Goal: Register for event/course

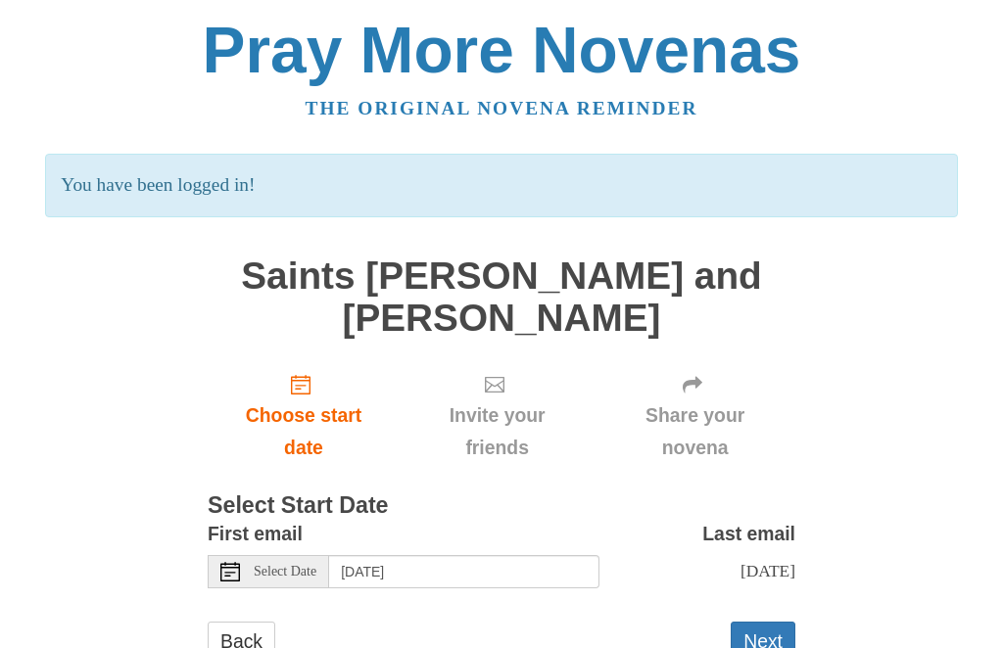
click at [521, 303] on h1 "Saints [PERSON_NAME] and [PERSON_NAME]" at bounding box center [502, 297] width 588 height 83
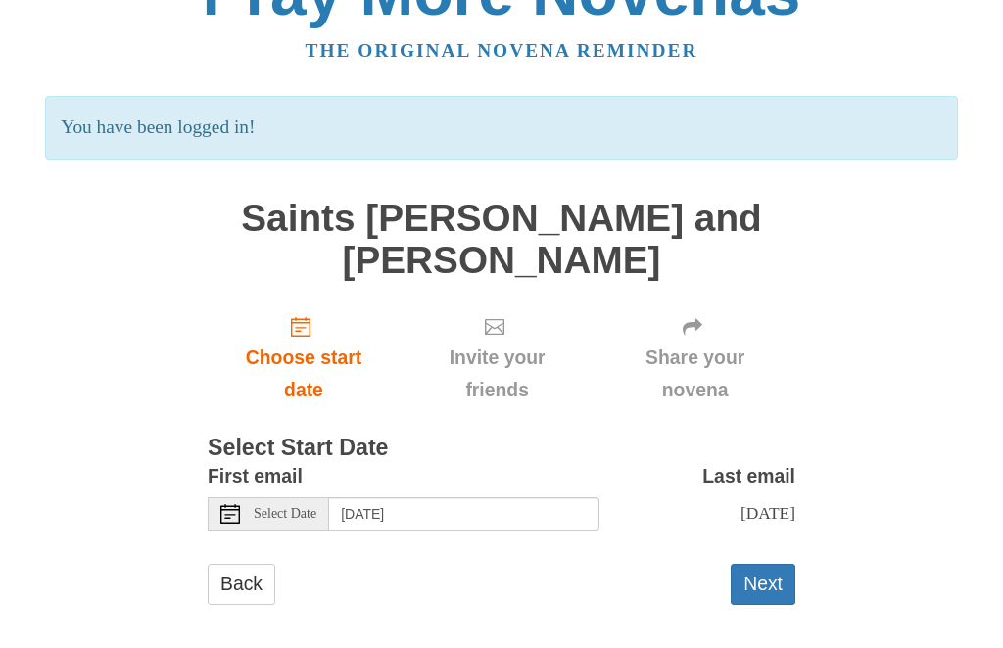
scroll to position [63, 0]
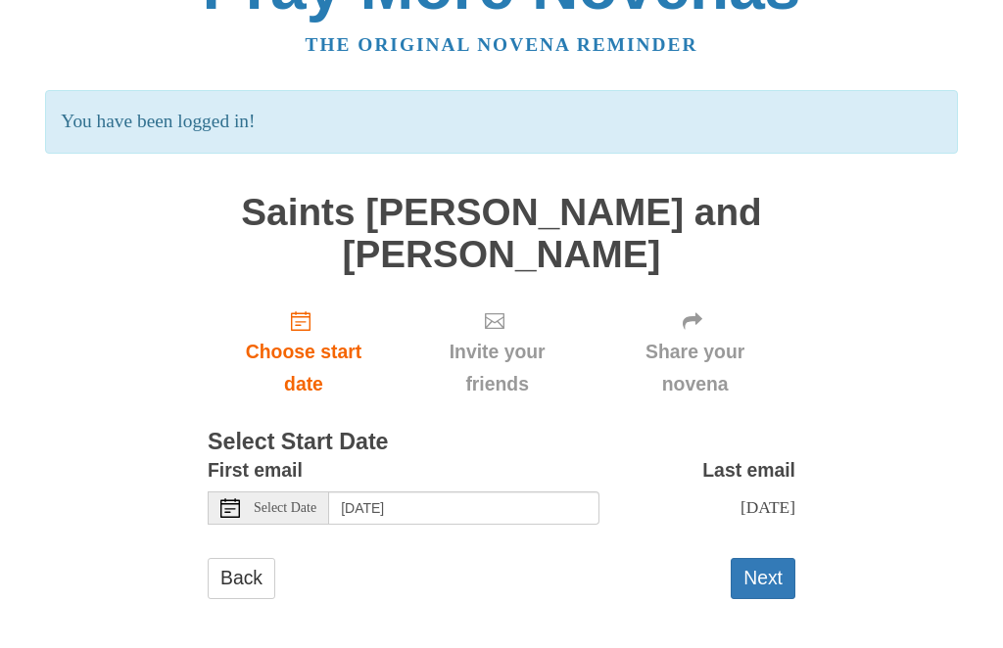
click at [296, 502] on span "Select Date" at bounding box center [285, 509] width 63 height 14
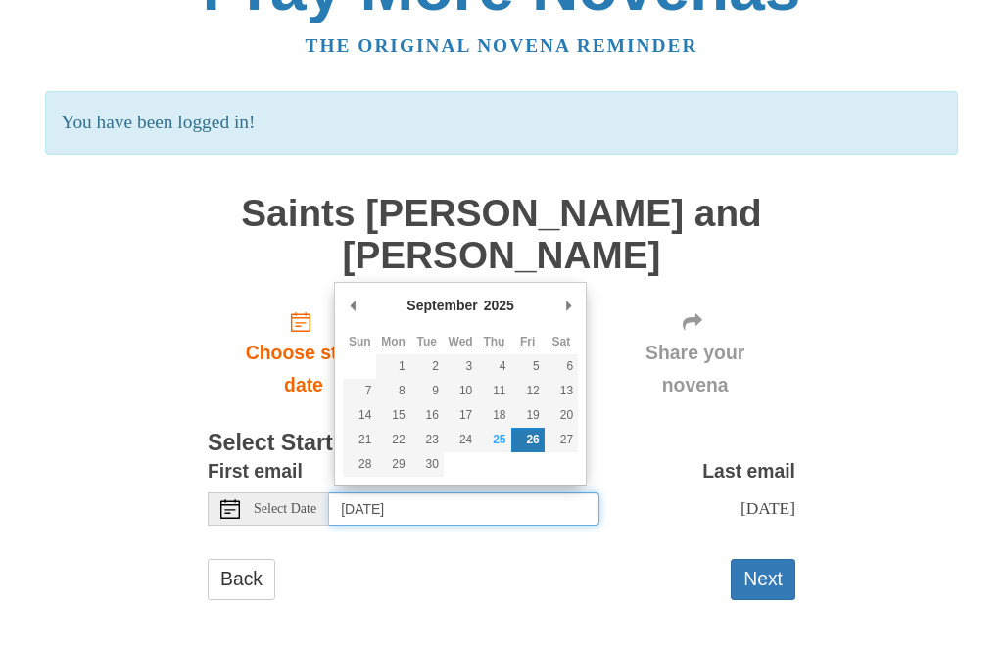
type input "Thursday, September 25th"
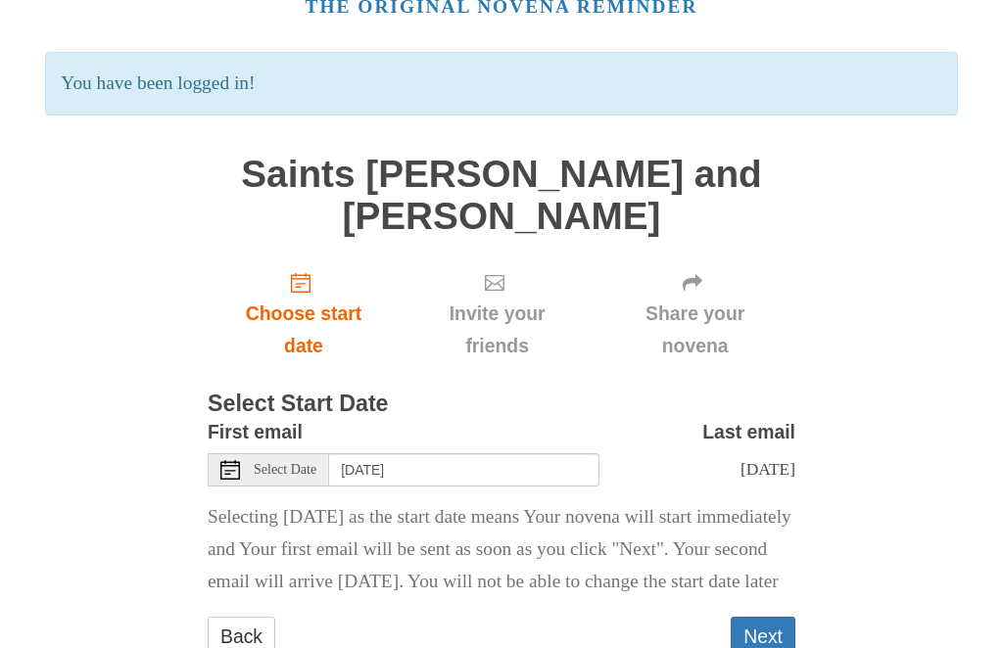
scroll to position [123, 0]
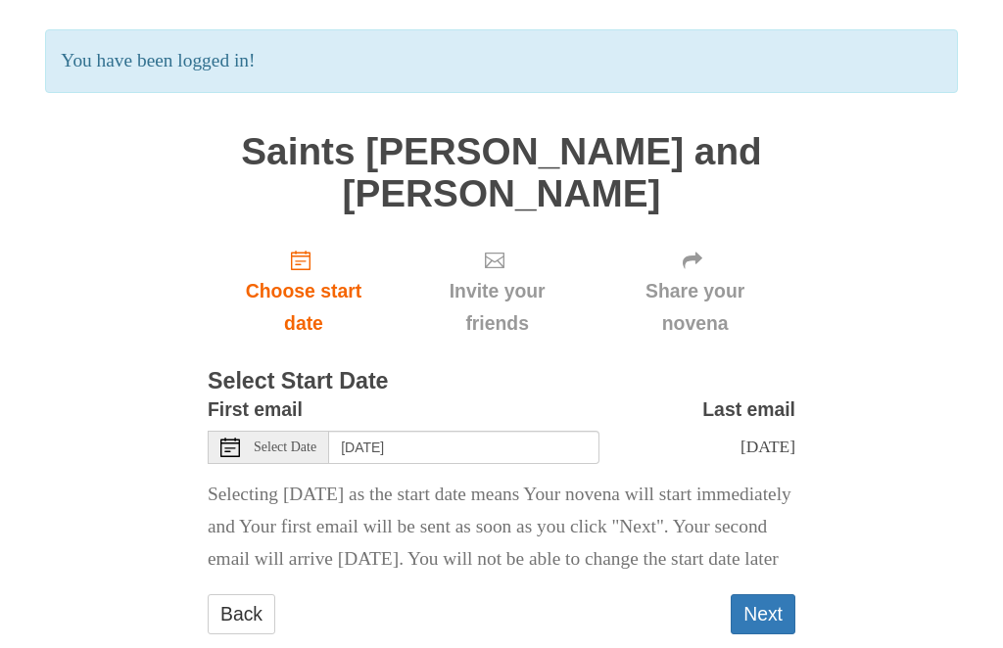
click at [762, 636] on button "Next" at bounding box center [763, 615] width 65 height 40
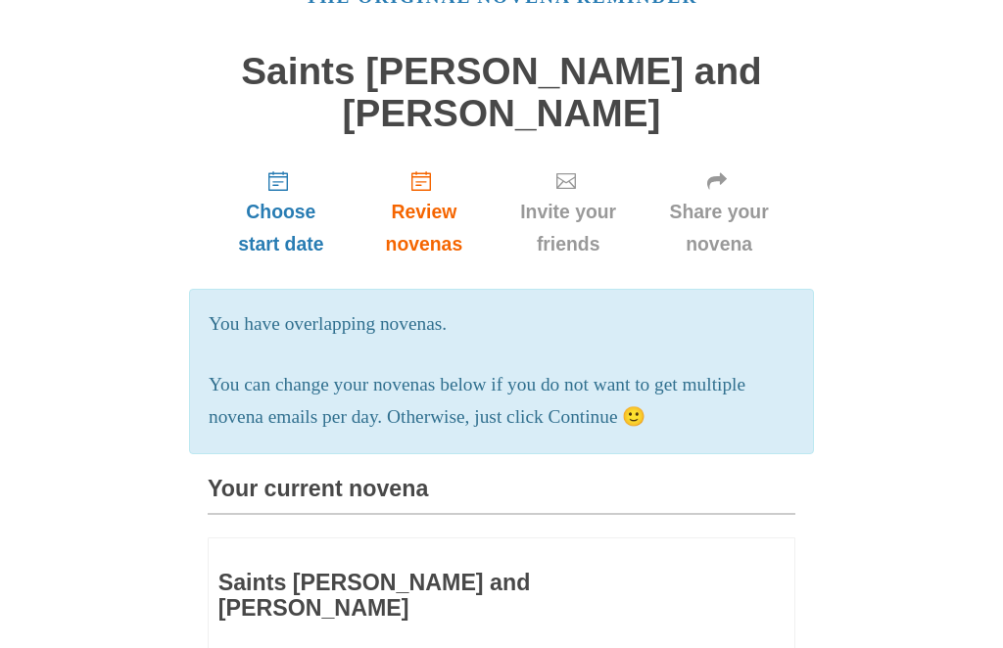
scroll to position [111, 0]
click at [639, 404] on p "You can change your novenas below if you do not want to get multiple novena ema…" at bounding box center [502, 402] width 586 height 65
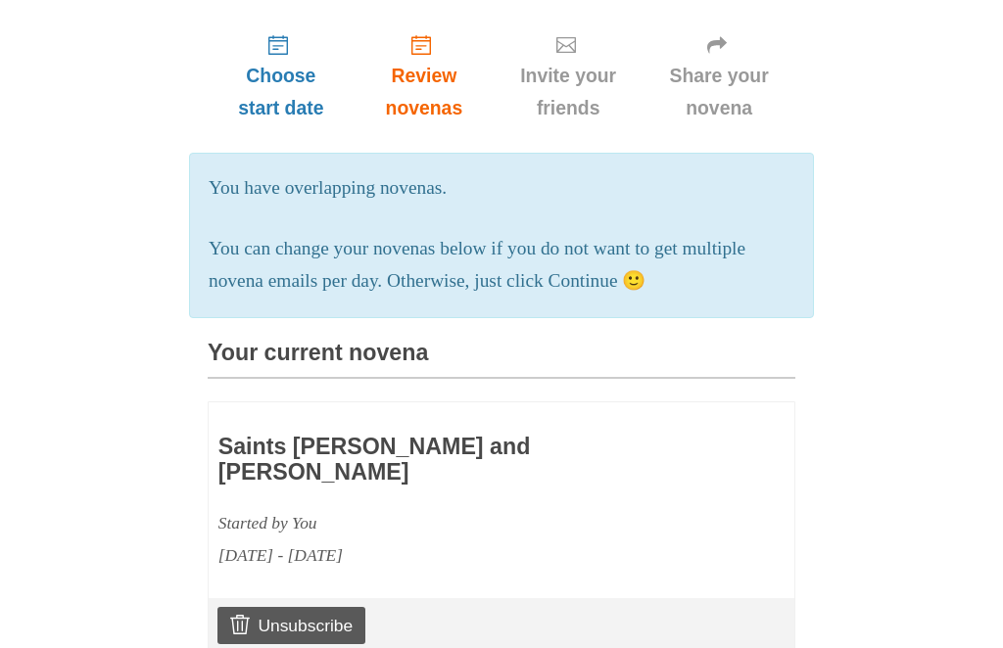
scroll to position [248, 0]
click at [507, 435] on h3 "Saints [PERSON_NAME] and [PERSON_NAME]" at bounding box center [444, 460] width 452 height 50
click at [400, 441] on h3 "Saints [PERSON_NAME] and [PERSON_NAME]" at bounding box center [444, 460] width 452 height 50
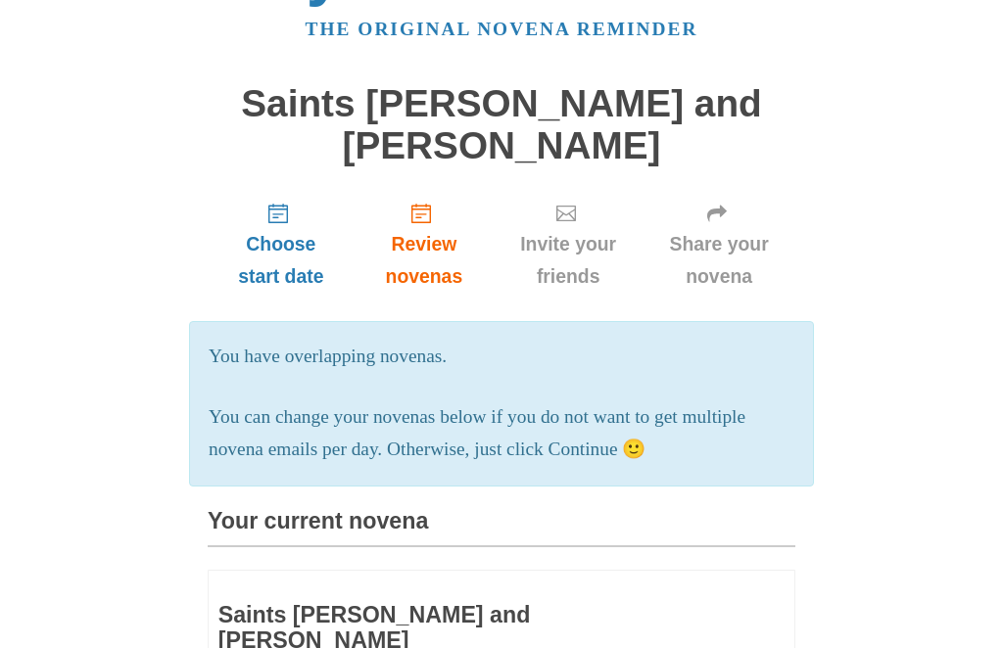
scroll to position [0, 0]
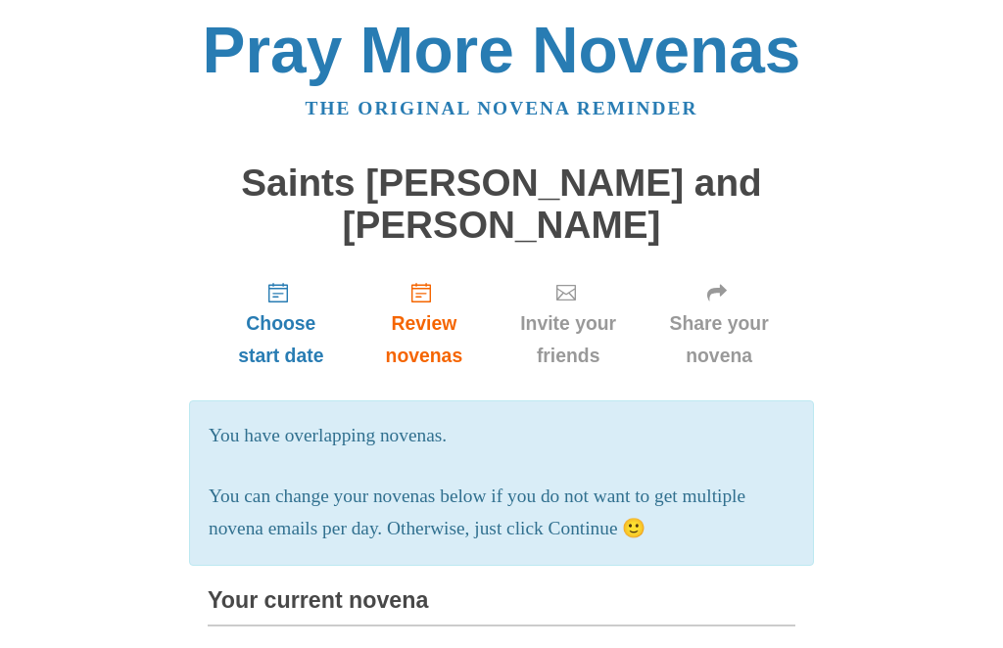
click at [521, 198] on h1 "Saints [PERSON_NAME] and [PERSON_NAME]" at bounding box center [502, 204] width 588 height 83
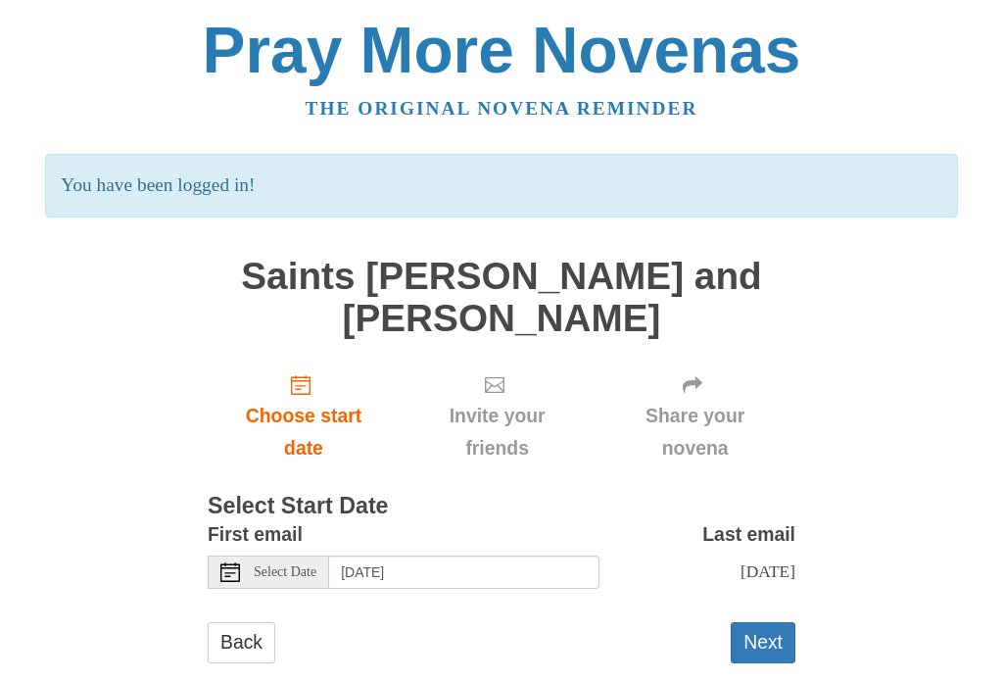
scroll to position [30, 0]
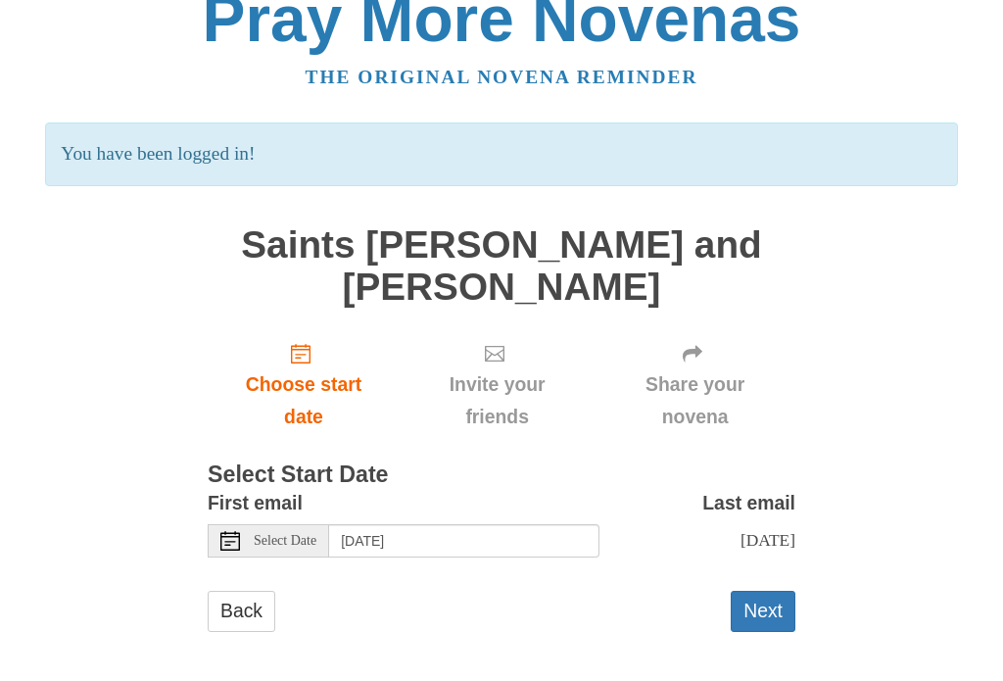
click at [244, 605] on link "Back" at bounding box center [242, 612] width 68 height 40
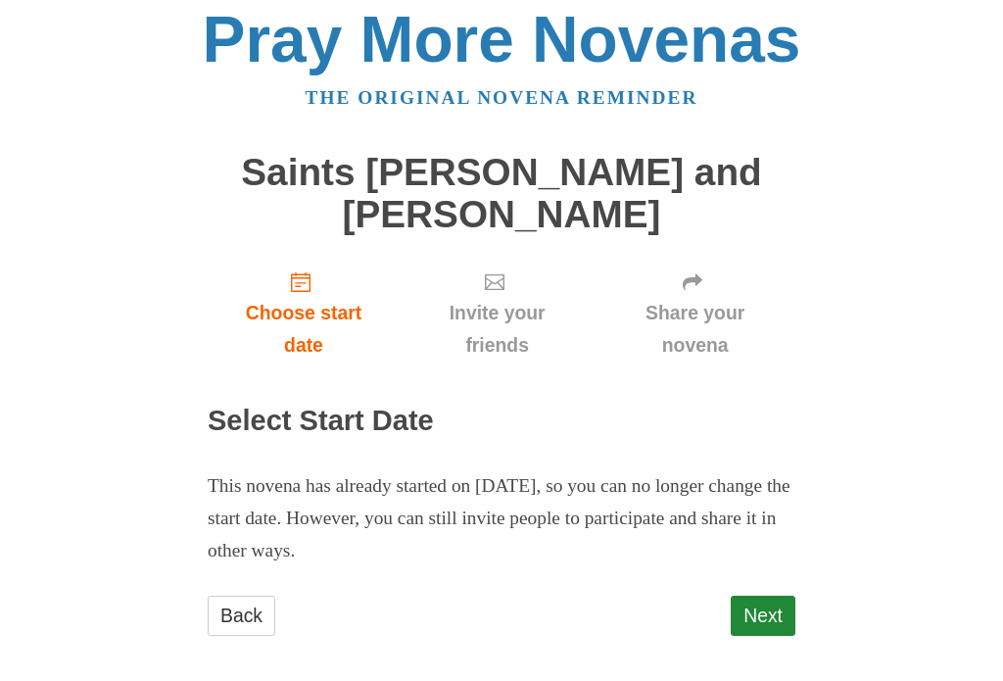
scroll to position [14, 0]
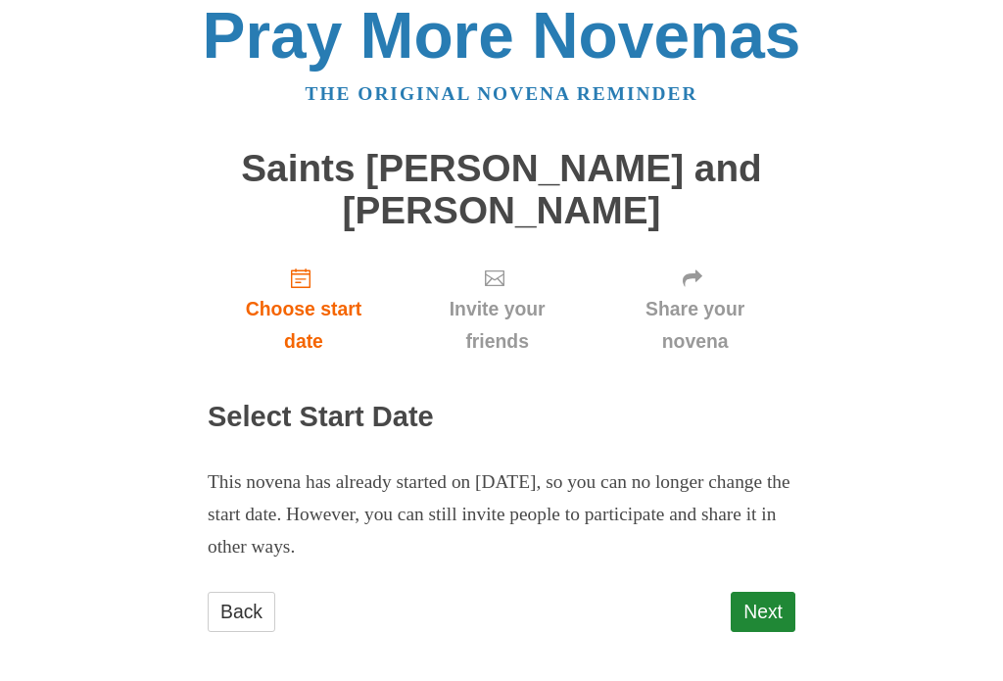
click at [754, 600] on link "Next" at bounding box center [763, 613] width 65 height 40
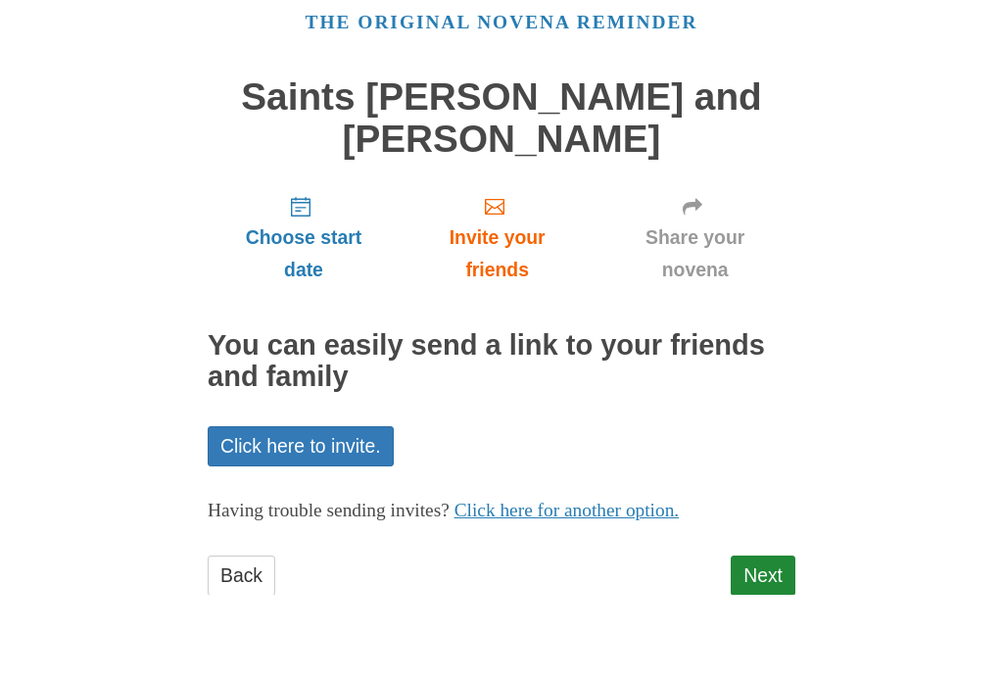
scroll to position [18, 0]
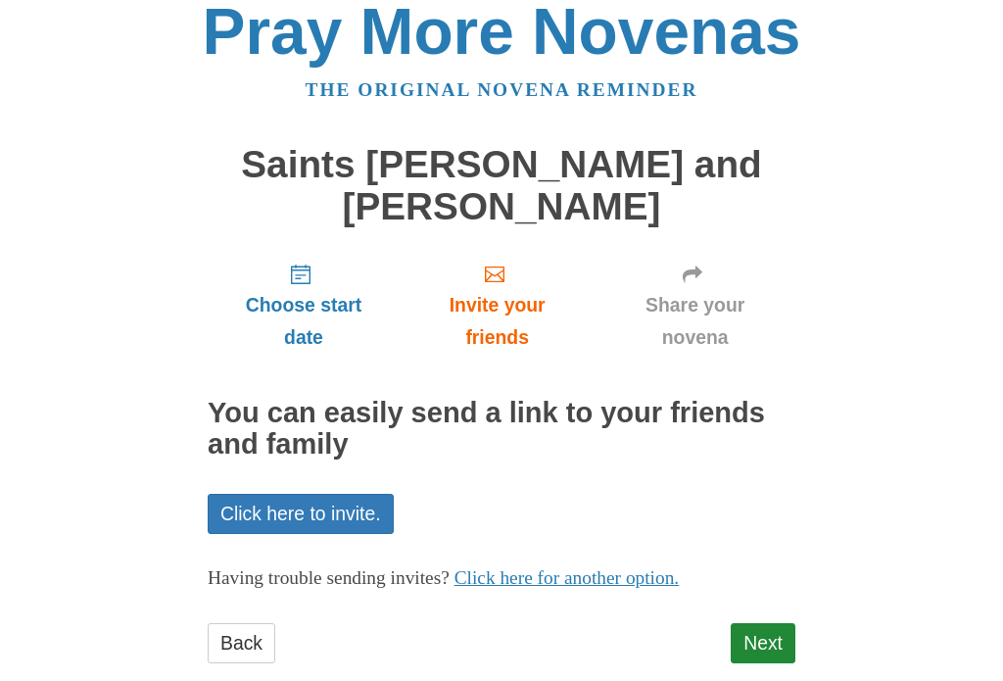
click at [753, 640] on link "Next" at bounding box center [763, 644] width 65 height 40
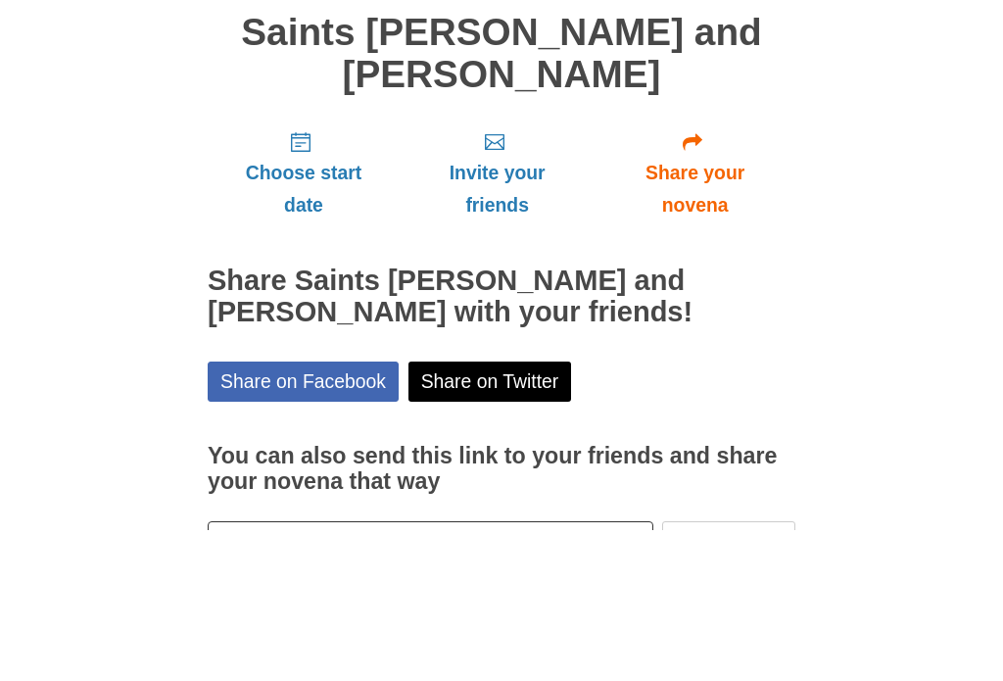
scroll to position [106, 0]
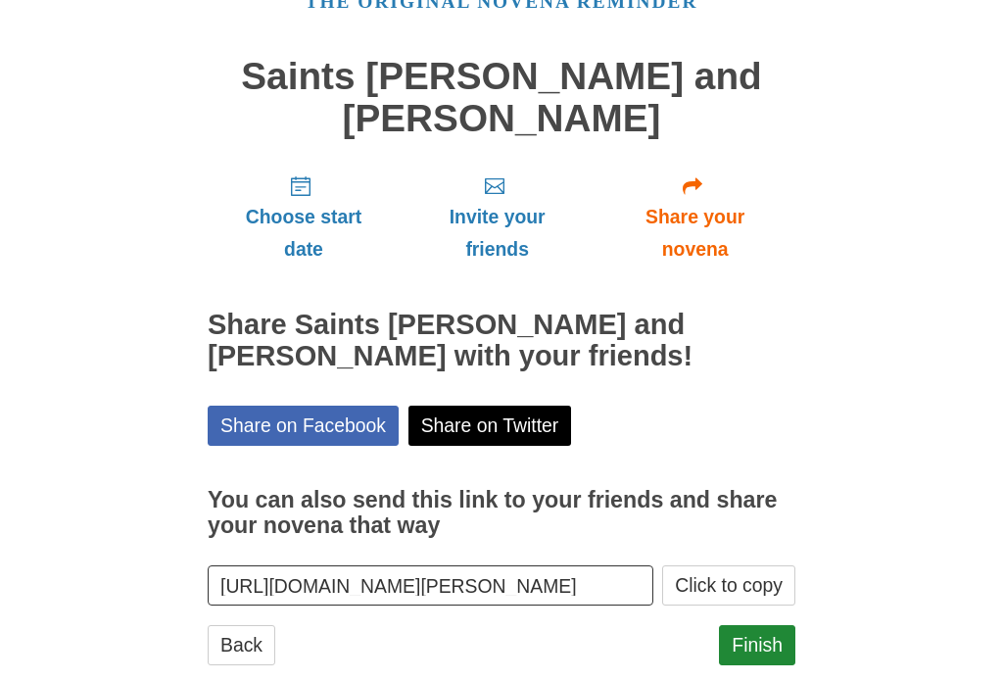
click at [251, 626] on link "Back" at bounding box center [242, 646] width 68 height 40
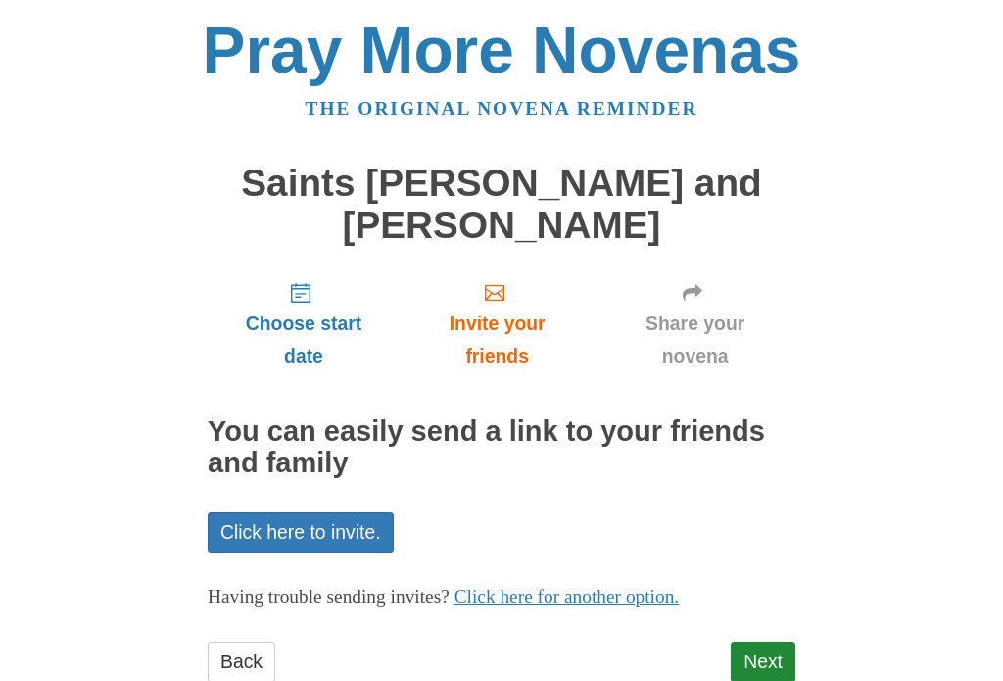
click at [256, 642] on link "Back" at bounding box center [242, 662] width 68 height 40
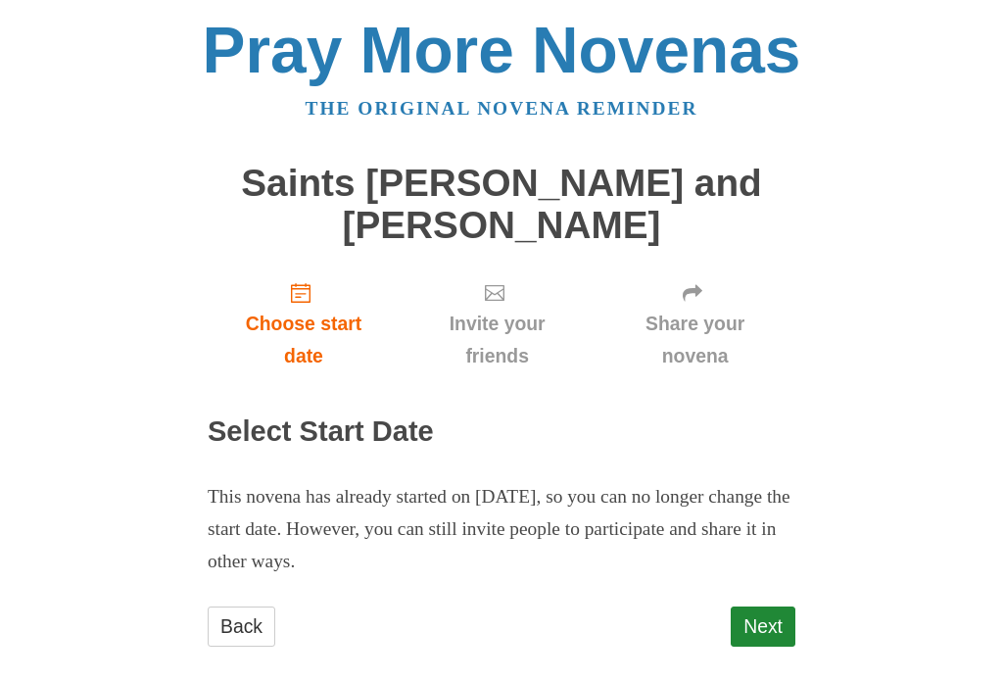
click at [234, 633] on link "Back" at bounding box center [242, 626] width 68 height 40
click at [243, 616] on link "Back" at bounding box center [242, 626] width 68 height 40
